Goal: Task Accomplishment & Management: Use online tool/utility

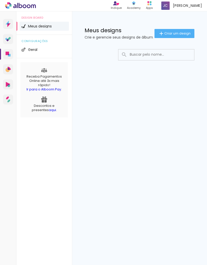
click at [169, 33] on span "Criar um design" at bounding box center [177, 33] width 26 height 3
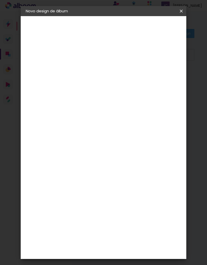
click at [108, 66] on input at bounding box center [108, 68] width 0 height 8
type input "madu"
type paper-input "madu"
click at [130, 59] on div "Informações Dê um título ao seu álbum. Avançar" at bounding box center [108, 37] width 44 height 43
click at [0, 0] on slot "Avançar" at bounding box center [0, 0] width 0 height 0
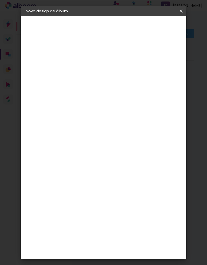
scroll to position [922, 0]
click at [0, 0] on slot "Avançar" at bounding box center [0, 0] width 0 height 0
click at [109, 114] on span "20 × 25" at bounding box center [118, 115] width 23 height 13
click at [0, 0] on slot "Avançar" at bounding box center [0, 0] width 0 height 0
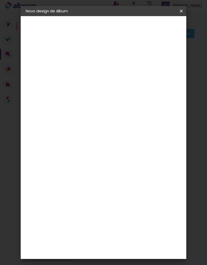
click at [135, 25] on paper-button "Voltar" at bounding box center [135, 26] width 20 height 9
click at [112, 162] on span "20 × 25" at bounding box center [118, 162] width 23 height 13
click at [0, 0] on slot "Avançar" at bounding box center [0, 0] width 0 height 0
type paper-checkbox "on"
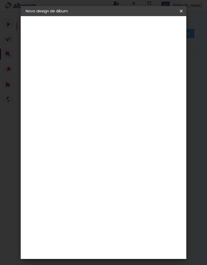
click at [145, 56] on div "Mostrar sangria" at bounding box center [146, 54] width 34 height 6
click at [129, 55] on div at bounding box center [126, 54] width 5 height 5
click at [144, 50] on header "Revisão Verifique as configurações do seu álbum. Voltar Iniciar design" at bounding box center [126, 33] width 80 height 34
click at [129, 53] on div at bounding box center [126, 54] width 5 height 5
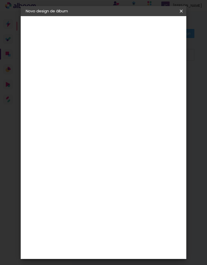
click at [164, 28] on span "Iniciar design" at bounding box center [159, 28] width 12 height 7
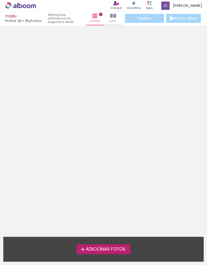
click at [190, 242] on div "Adicionar Fotos Solte suas fotos aqui..." at bounding box center [104, 249] width 200 height 24
click at [116, 250] on span "Adicionar Fotos" at bounding box center [106, 250] width 40 height 5
click at [0, 0] on input "file" at bounding box center [0, 0] width 0 height 0
click at [115, 250] on span "Adicionar Fotos" at bounding box center [106, 250] width 40 height 5
click at [0, 0] on input "file" at bounding box center [0, 0] width 0 height 0
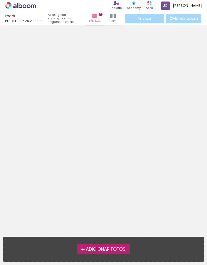
click at [93, 250] on span "Adicionar Fotos" at bounding box center [106, 250] width 40 height 5
click at [0, 0] on input "file" at bounding box center [0, 0] width 0 height 0
click at [113, 22] on span "Capa" at bounding box center [113, 21] width 7 height 5
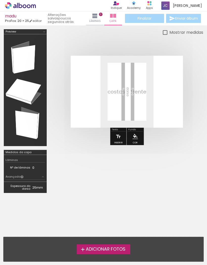
click at [94, 249] on span "Adicionar Fotos" at bounding box center [106, 250] width 40 height 5
click at [0, 0] on input "file" at bounding box center [0, 0] width 0 height 0
click at [90, 248] on span "Adicionar Fotos" at bounding box center [106, 250] width 40 height 5
click at [0, 0] on input "file" at bounding box center [0, 0] width 0 height 0
click at [100, 249] on span "Adicionar Fotos" at bounding box center [106, 250] width 40 height 5
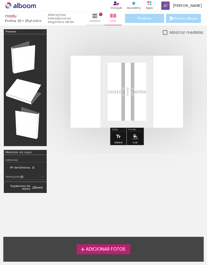
click at [0, 0] on input "file" at bounding box center [0, 0] width 0 height 0
click at [102, 248] on span "Adicionar Fotos" at bounding box center [106, 250] width 40 height 5
click at [0, 0] on input "file" at bounding box center [0, 0] width 0 height 0
click at [103, 251] on span "Adicionar Fotos" at bounding box center [106, 250] width 40 height 5
click at [0, 0] on input "file" at bounding box center [0, 0] width 0 height 0
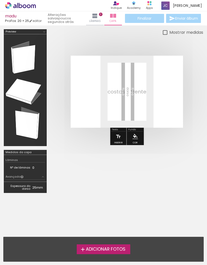
click at [169, 28] on div at bounding box center [103, 112] width 207 height 175
click at [162, 30] on div "Mostrar medidas" at bounding box center [126, 32] width 153 height 6
type paper-checkbox "on"
click at [164, 30] on paper-checkbox "Mostrar medidas" at bounding box center [183, 32] width 40 height 6
click at [95, 16] on iron-icon at bounding box center [95, 16] width 6 height 6
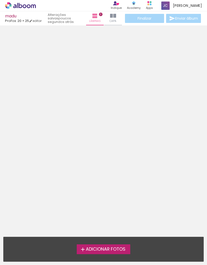
click at [77, 249] on label "Adicionar Fotos" at bounding box center [104, 250] width 54 height 10
click at [0, 0] on input "file" at bounding box center [0, 0] width 0 height 0
click at [81, 243] on div "Adicionar Fotos Solte suas fotos aqui..." at bounding box center [104, 249] width 200 height 24
click at [80, 251] on iron-icon at bounding box center [83, 250] width 6 height 6
click at [0, 0] on input "file" at bounding box center [0, 0] width 0 height 0
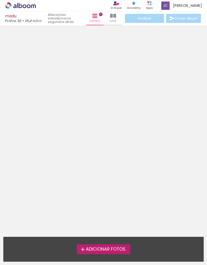
click at [83, 248] on iron-icon at bounding box center [83, 250] width 6 height 6
click at [0, 0] on input "file" at bounding box center [0, 0] width 0 height 0
click at [92, 250] on span "Adicionar Fotos" at bounding box center [106, 250] width 40 height 5
click at [0, 0] on input "file" at bounding box center [0, 0] width 0 height 0
click at [80, 251] on iron-icon at bounding box center [83, 250] width 6 height 6
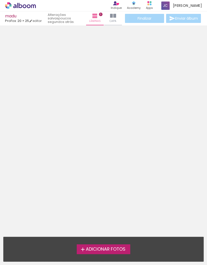
click at [0, 0] on input "file" at bounding box center [0, 0] width 0 height 0
click at [38, 252] on div "Adicionar Fotos" at bounding box center [104, 250] width 192 height 10
click at [80, 249] on iron-icon at bounding box center [83, 250] width 6 height 6
click at [0, 0] on input "file" at bounding box center [0, 0] width 0 height 0
click at [84, 247] on iron-icon at bounding box center [83, 250] width 6 height 6
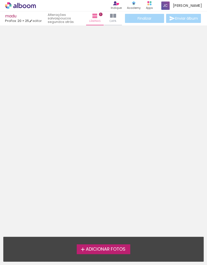
click at [0, 0] on input "file" at bounding box center [0, 0] width 0 height 0
click at [78, 251] on label "Adicionar Fotos" at bounding box center [104, 250] width 54 height 10
click at [0, 0] on input "file" at bounding box center [0, 0] width 0 height 0
click at [82, 249] on iron-icon at bounding box center [83, 250] width 6 height 6
click at [0, 0] on input "file" at bounding box center [0, 0] width 0 height 0
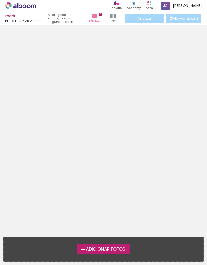
click at [82, 249] on iron-icon at bounding box center [83, 250] width 6 height 6
click at [0, 0] on input "file" at bounding box center [0, 0] width 0 height 0
click at [82, 250] on iron-icon at bounding box center [83, 250] width 6 height 6
click at [0, 0] on input "file" at bounding box center [0, 0] width 0 height 0
click at [81, 250] on iron-icon at bounding box center [83, 250] width 6 height 6
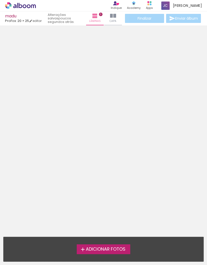
click at [0, 0] on input "file" at bounding box center [0, 0] width 0 height 0
click at [82, 249] on iron-icon at bounding box center [83, 250] width 6 height 6
click at [0, 0] on input "file" at bounding box center [0, 0] width 0 height 0
click at [80, 249] on iron-icon at bounding box center [83, 250] width 6 height 6
click at [0, 0] on input "file" at bounding box center [0, 0] width 0 height 0
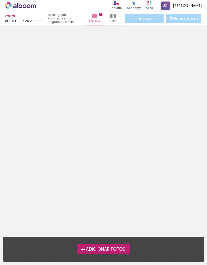
click at [103, 252] on span "Adicionar Fotos" at bounding box center [106, 250] width 40 height 5
click at [0, 0] on input "file" at bounding box center [0, 0] width 0 height 0
click at [46, 254] on div "Adicionar Fotos" at bounding box center [104, 250] width 192 height 10
click at [80, 251] on iron-icon at bounding box center [83, 250] width 6 height 6
click at [0, 0] on input "file" at bounding box center [0, 0] width 0 height 0
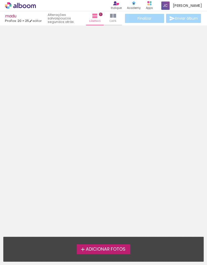
click at [47, 254] on div "Adicionar Fotos" at bounding box center [104, 250] width 192 height 10
click at [81, 251] on iron-icon at bounding box center [83, 250] width 6 height 6
click at [0, 0] on input "file" at bounding box center [0, 0] width 0 height 0
click at [80, 251] on iron-icon at bounding box center [83, 250] width 6 height 6
click at [0, 0] on input "file" at bounding box center [0, 0] width 0 height 0
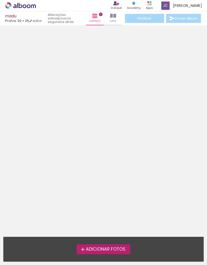
click at [80, 250] on iron-icon at bounding box center [83, 250] width 6 height 6
click at [0, 0] on input "file" at bounding box center [0, 0] width 0 height 0
click at [84, 248] on iron-icon at bounding box center [83, 250] width 6 height 6
click at [0, 0] on input "file" at bounding box center [0, 0] width 0 height 0
click at [82, 249] on iron-icon at bounding box center [83, 250] width 6 height 6
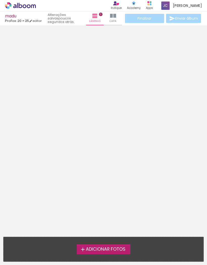
click at [0, 0] on input "file" at bounding box center [0, 0] width 0 height 0
click at [81, 249] on iron-icon at bounding box center [83, 250] width 6 height 6
click at [0, 0] on input "file" at bounding box center [0, 0] width 0 height 0
click at [78, 250] on label "Adicionar Fotos" at bounding box center [104, 250] width 54 height 10
click at [0, 0] on input "file" at bounding box center [0, 0] width 0 height 0
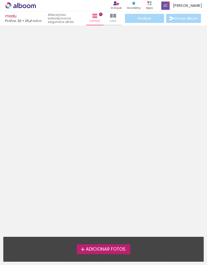
click at [83, 216] on neon-animated-pages "Confirmar Cancelar" at bounding box center [103, 145] width 207 height 240
click at [79, 241] on div "Adicionar Fotos Solte suas fotos aqui..." at bounding box center [104, 249] width 200 height 24
click at [72, 214] on neon-animated-pages "Confirmar Cancelar" at bounding box center [103, 145] width 207 height 240
click at [62, 206] on neon-animated-pages "Confirmar Cancelar" at bounding box center [103, 145] width 207 height 240
click at [84, 252] on iron-icon at bounding box center [83, 250] width 6 height 6
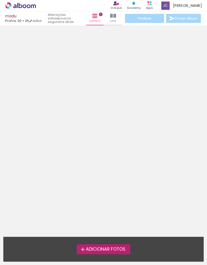
click at [0, 0] on input "file" at bounding box center [0, 0] width 0 height 0
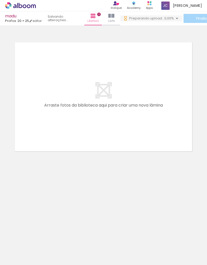
click at [48, 249] on div at bounding box center [50, 248] width 13 height 23
click at [113, 21] on span "Capa" at bounding box center [111, 21] width 7 height 5
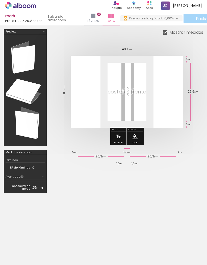
click at [97, 250] on div at bounding box center [107, 248] width 23 height 15
click at [25, 248] on div "Biblioteca 139 fotos Todas as fotos Não utilizadas Adicionar Fotos" at bounding box center [15, 249] width 31 height 25
click at [0, 0] on div at bounding box center [0, 0] width 0 height 0
click at [25, 243] on paper-item "Todas as fotos" at bounding box center [16, 245] width 26 height 4
click at [134, 235] on quentale-thumb at bounding box center [135, 248] width 28 height 29
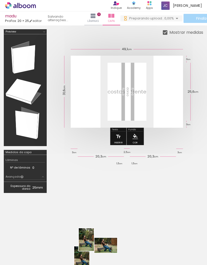
click at [153, 86] on quentale-layouter at bounding box center [127, 92] width 112 height 72
click at [193, 194] on quentale-cover-editor at bounding box center [126, 113] width 153 height 168
click at [100, 17] on paper-button "Lâminas 0" at bounding box center [93, 18] width 18 height 14
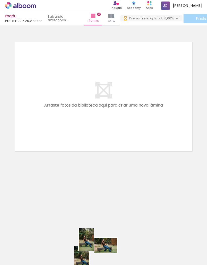
click at [52, 103] on quentale-layouter at bounding box center [104, 97] width 182 height 114
click at [82, 112] on quentale-layouter at bounding box center [104, 97] width 182 height 114
click at [95, 83] on quentale-layouter at bounding box center [104, 97] width 182 height 114
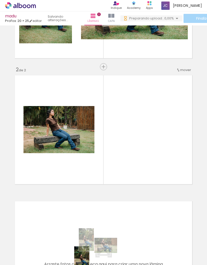
scroll to position [93, 0]
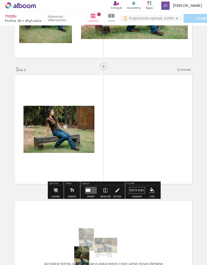
click at [52, 141] on div at bounding box center [58, 129] width 71 height 47
click at [42, 133] on div at bounding box center [58, 129] width 71 height 47
click at [28, 112] on iron-icon at bounding box center [28, 111] width 5 height 5
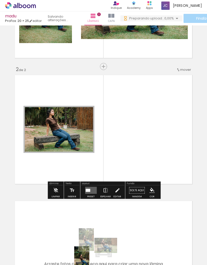
click at [0, 0] on paper-item at bounding box center [0, 0] width 0 height 0
click at [74, 111] on div at bounding box center [75, 111] width 6 height 5
click at [0, 0] on paper-item at bounding box center [0, 0] width 0 height 0
click at [0, 0] on iron-icon "color picker" at bounding box center [0, 0] width 0 height 0
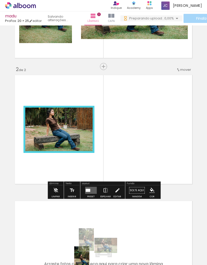
click at [195, 199] on div "Inserir lâmina 1 de 2 Inserir lâmina 2 de 2" at bounding box center [103, 123] width 207 height 379
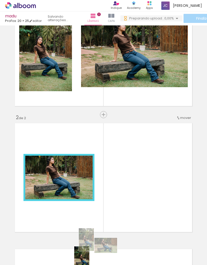
scroll to position [47, 0]
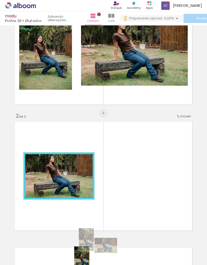
click at [43, 176] on div at bounding box center [58, 176] width 71 height 47
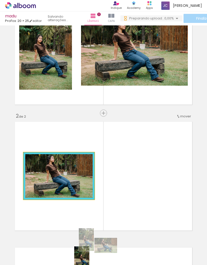
click at [36, 186] on div at bounding box center [58, 176] width 71 height 47
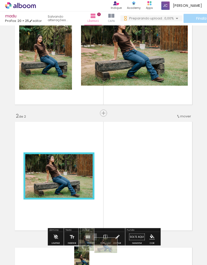
click at [28, 158] on iron-icon at bounding box center [28, 157] width 5 height 5
click at [27, 159] on iron-icon at bounding box center [28, 157] width 5 height 5
click at [28, 158] on iron-icon at bounding box center [28, 157] width 5 height 5
click at [0, 0] on slot "P&B" at bounding box center [0, 0] width 0 height 0
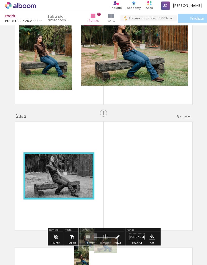
click at [0, 0] on slot "P&B" at bounding box center [0, 0] width 0 height 0
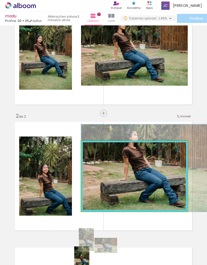
click at [169, 190] on div at bounding box center [146, 169] width 131 height 88
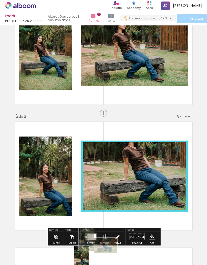
click at [0, 0] on iron-icon "color picker" at bounding box center [0, 0] width 0 height 0
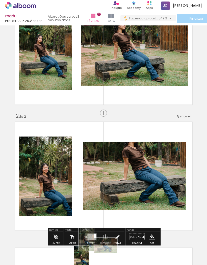
click at [126, 130] on quentale-layouter at bounding box center [104, 177] width 182 height 114
click at [171, 189] on div at bounding box center [146, 169] width 131 height 88
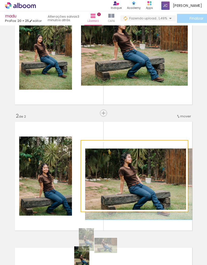
type paper-slider "100"
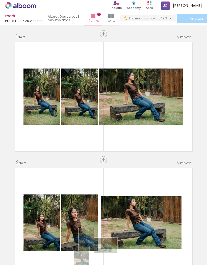
scroll to position [0, 0]
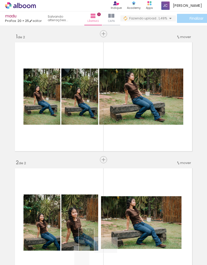
click at [55, 158] on div "Inserir lâmina 1 de 2 Inserir lâmina 2 de 2" at bounding box center [103, 216] width 207 height 379
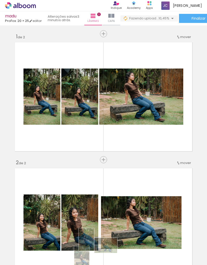
click at [168, 210] on div at bounding box center [141, 223] width 85 height 56
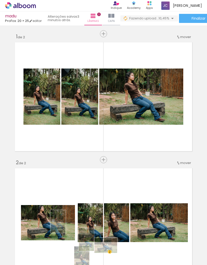
click at [108, 249] on div "2 Esta imagem aparece 2 vezes no seu álbum" at bounding box center [107, 249] width 4 height 4
click at [97, 238] on div "Esta imagem aparece 2 vezes no seu álbum" at bounding box center [107, 241] width 25 height 14
click at [104, 251] on div at bounding box center [107, 248] width 23 height 15
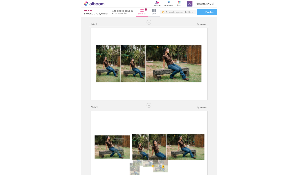
scroll to position [19, 0]
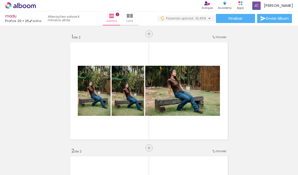
click at [103, 150] on div at bounding box center [107, 157] width 23 height 15
click at [112, 150] on div at bounding box center [107, 157] width 23 height 15
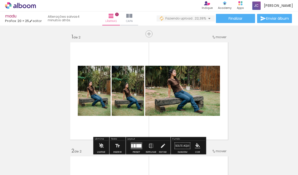
click at [162, 97] on div at bounding box center [182, 91] width 75 height 50
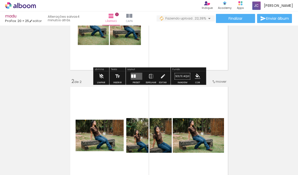
click at [207, 169] on quentale-app at bounding box center [149, 87] width 298 height 175
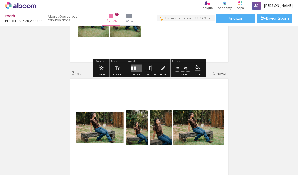
scroll to position [85, 0]
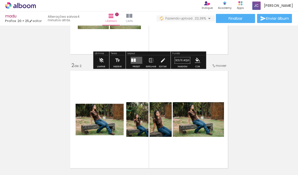
click at [207, 95] on div "Inserir lâmina 1 de 2 Inserir lâmina 2 de 2" at bounding box center [149, 113] width 298 height 342
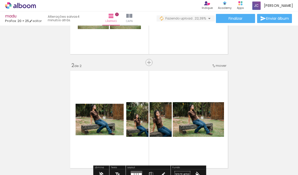
click at [88, 113] on div at bounding box center [99, 119] width 52 height 35
click at [77, 105] on iron-icon at bounding box center [79, 107] width 5 height 5
click at [138, 154] on div at bounding box center [135, 157] width 23 height 15
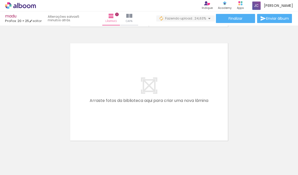
scroll to position [227, 0]
click at [207, 147] on quentale-thumb at bounding box center [276, 157] width 28 height 29
click at [10, 149] on span "139 fotos" at bounding box center [11, 152] width 17 height 6
click at [9, 149] on span "139 fotos" at bounding box center [11, 152] width 17 height 6
click at [0, 0] on slot "Adicionar Fotos" at bounding box center [0, 0] width 0 height 0
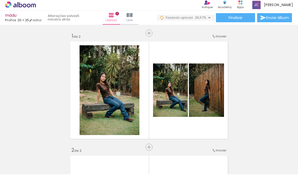
scroll to position [0, 0]
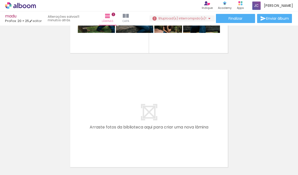
scroll to position [178, 0]
